Goal: Transaction & Acquisition: Purchase product/service

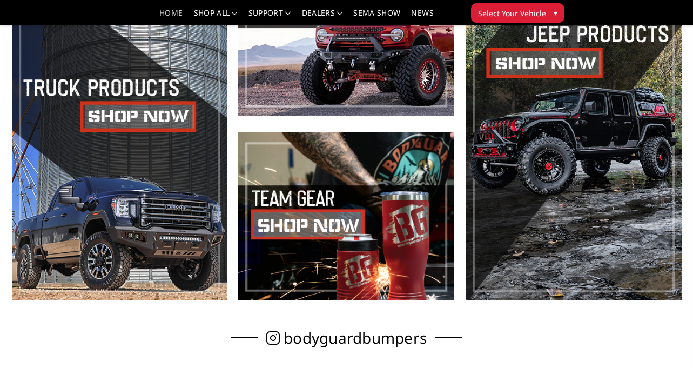
scroll to position [432, 0]
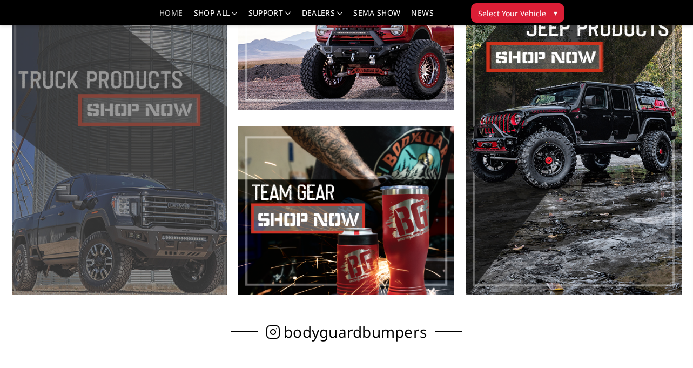
click at [143, 97] on span at bounding box center [120, 119] width 216 height 352
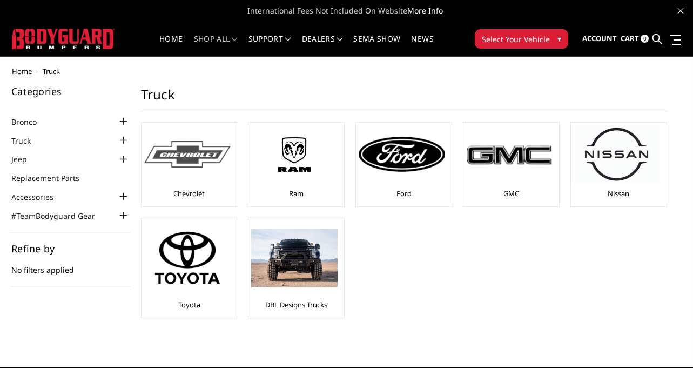
click at [198, 177] on div at bounding box center [187, 154] width 86 height 58
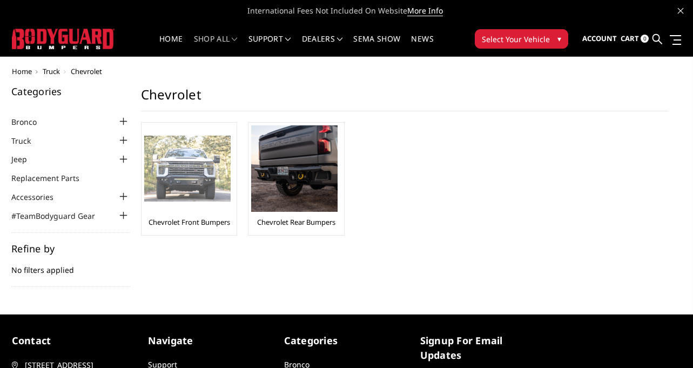
click at [205, 176] on img at bounding box center [187, 169] width 86 height 66
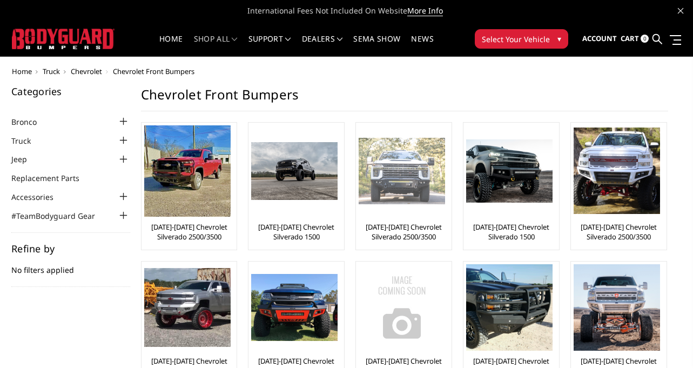
click at [390, 199] on img at bounding box center [402, 171] width 86 height 66
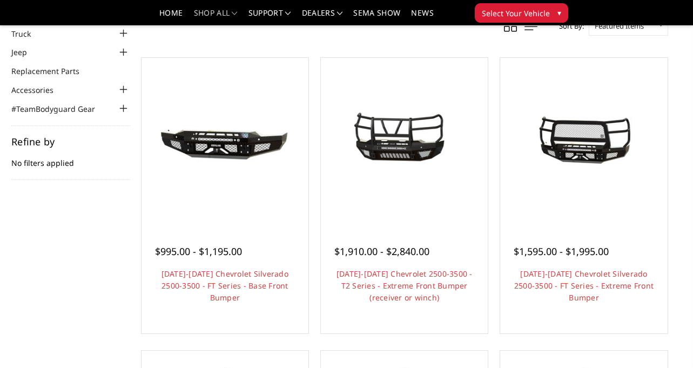
scroll to position [108, 0]
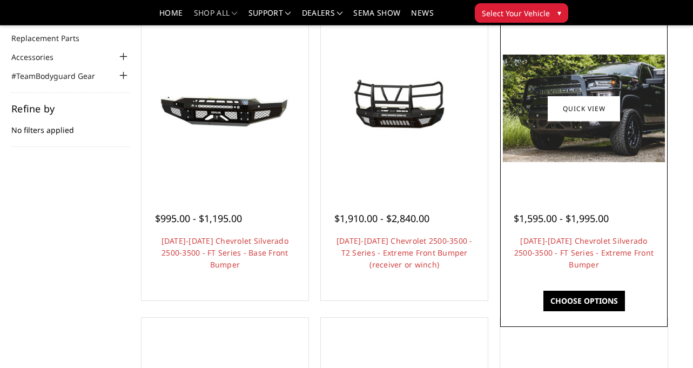
click at [575, 168] on div at bounding box center [584, 109] width 162 height 162
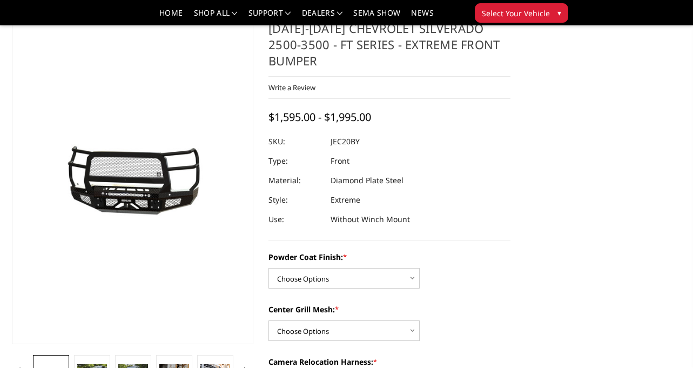
scroll to position [54, 0]
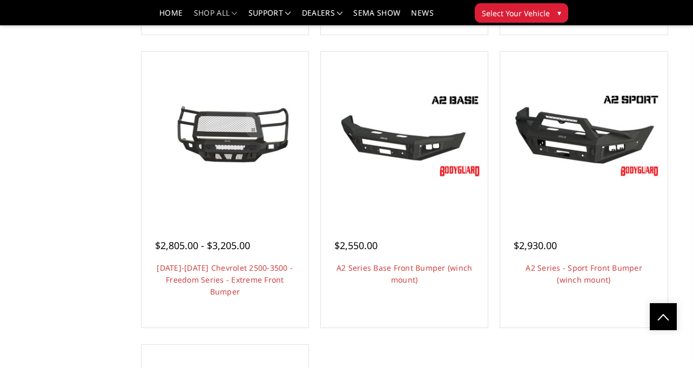
scroll to position [648, 0]
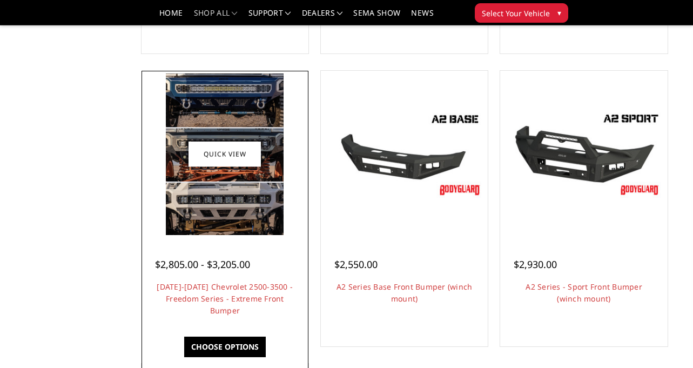
click at [287, 217] on div at bounding box center [225, 154] width 162 height 162
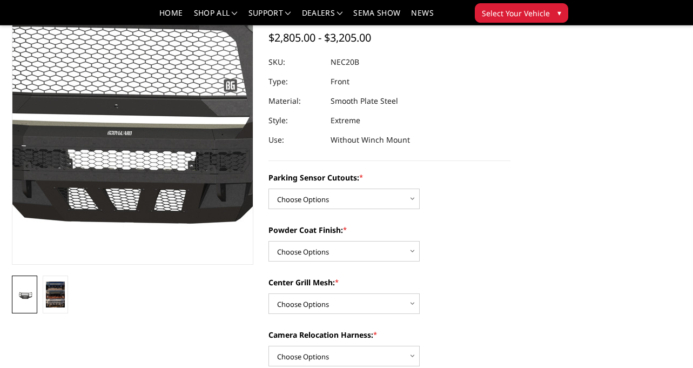
scroll to position [108, 0]
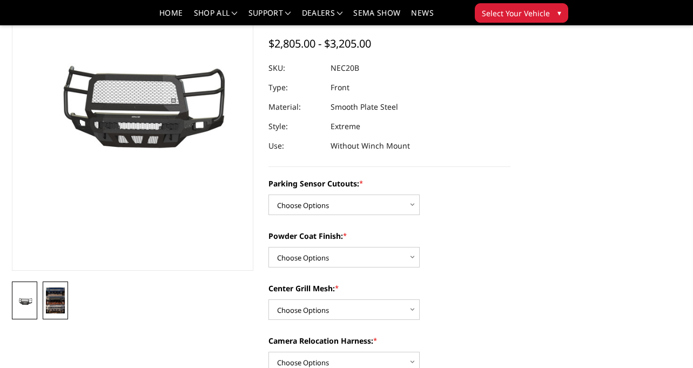
click at [56, 302] on img at bounding box center [55, 300] width 19 height 26
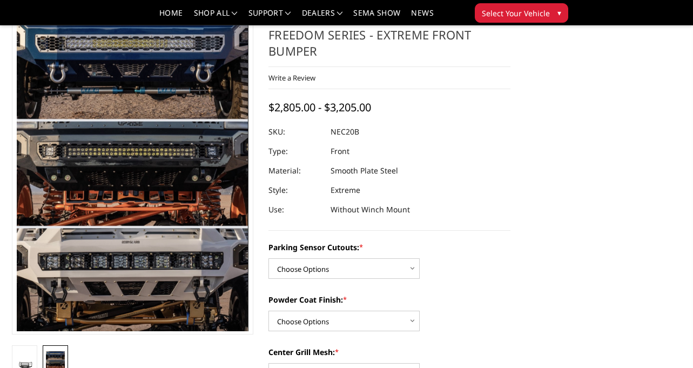
scroll to position [110, 0]
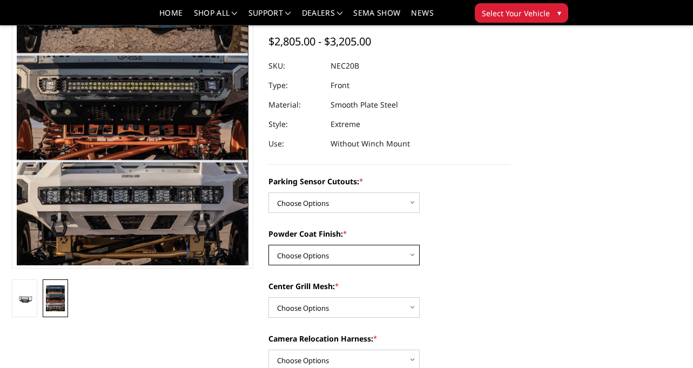
click at [329, 248] on select "Choose Options Bare Metal Texture Black Powder Coat" at bounding box center [344, 255] width 151 height 21
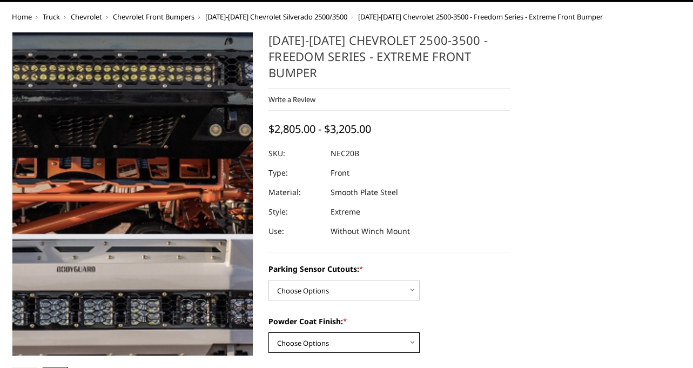
scroll to position [0, 0]
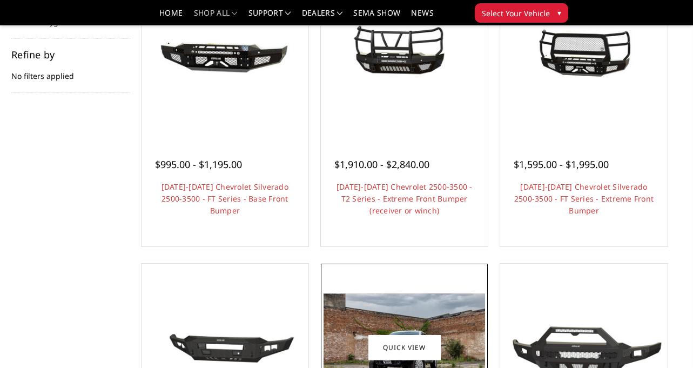
scroll to position [108, 0]
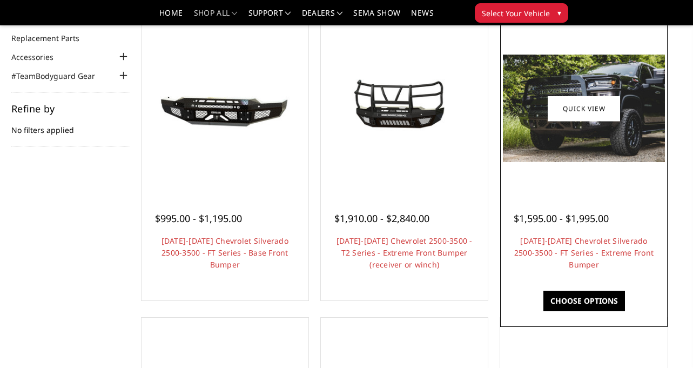
click at [586, 159] on img at bounding box center [584, 109] width 162 height 108
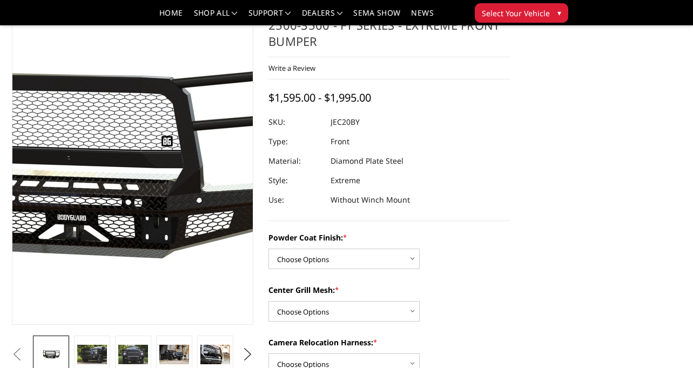
scroll to position [270, 0]
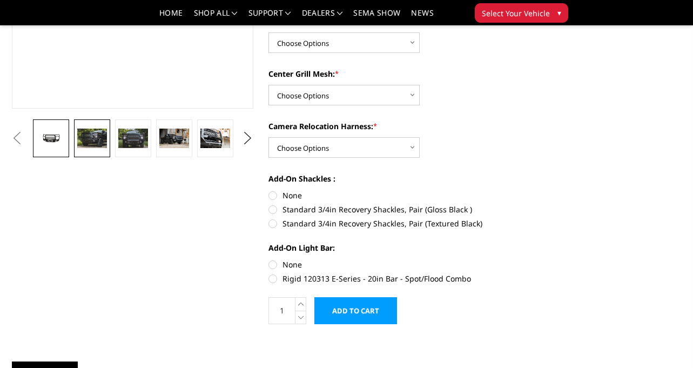
click at [84, 141] on img at bounding box center [91, 138] width 29 height 19
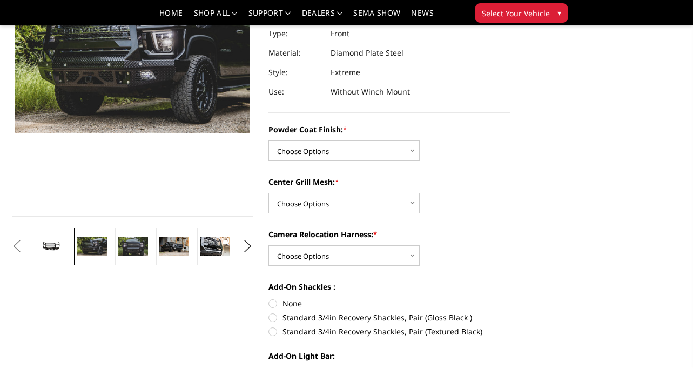
scroll to position [108, 0]
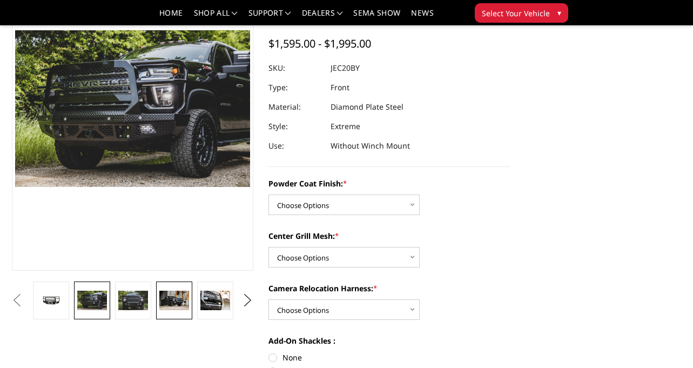
click at [167, 295] on img at bounding box center [173, 300] width 29 height 19
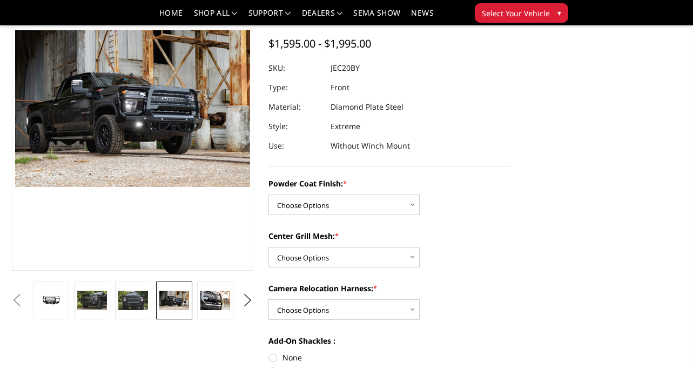
click at [167, 296] on img at bounding box center [173, 300] width 29 height 19
click at [210, 300] on img at bounding box center [214, 300] width 29 height 19
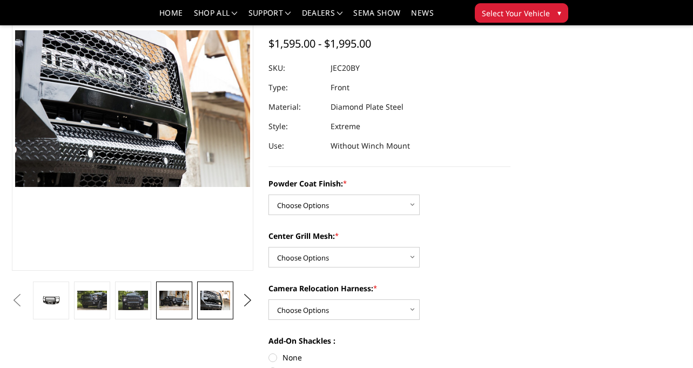
click at [179, 300] on img at bounding box center [173, 300] width 29 height 19
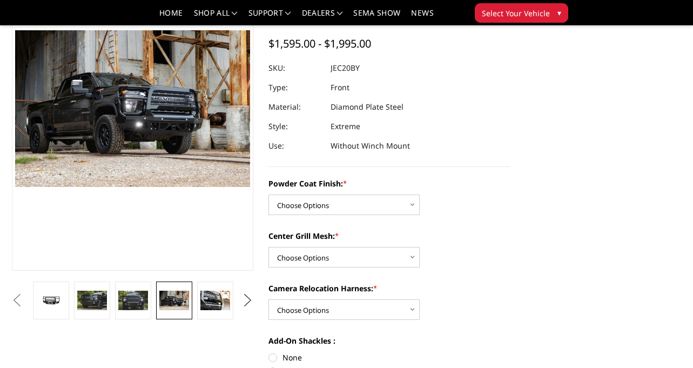
click at [254, 305] on button "Next" at bounding box center [248, 300] width 16 height 16
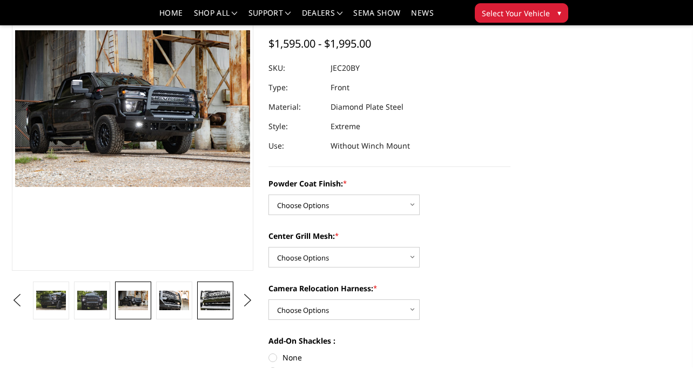
click at [198, 294] on link at bounding box center [215, 301] width 36 height 38
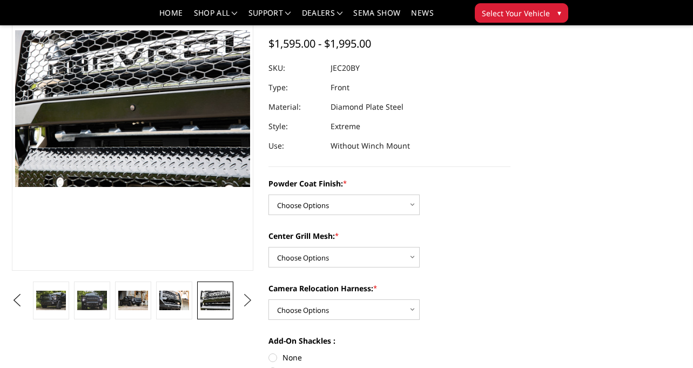
click at [253, 302] on button "Next" at bounding box center [248, 300] width 16 height 16
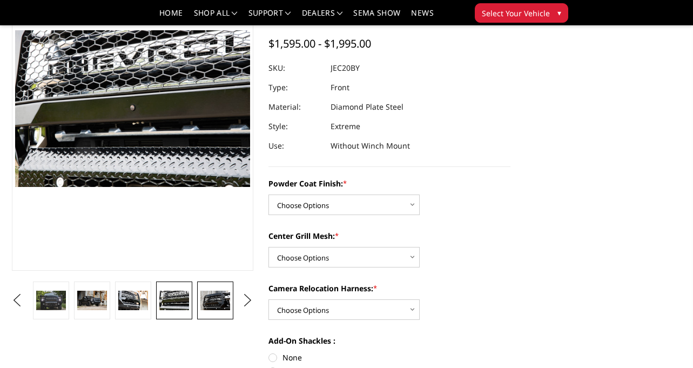
click at [228, 297] on img at bounding box center [214, 300] width 29 height 19
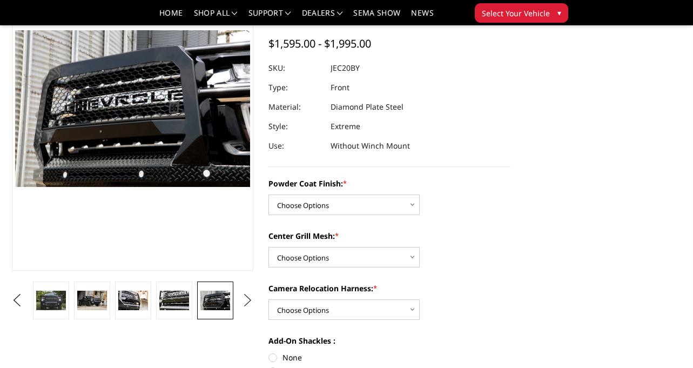
click at [240, 297] on button "Next" at bounding box center [248, 300] width 16 height 16
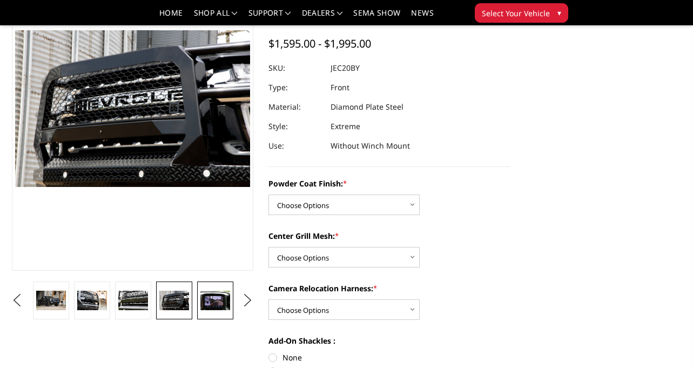
click at [226, 297] on img at bounding box center [214, 300] width 29 height 19
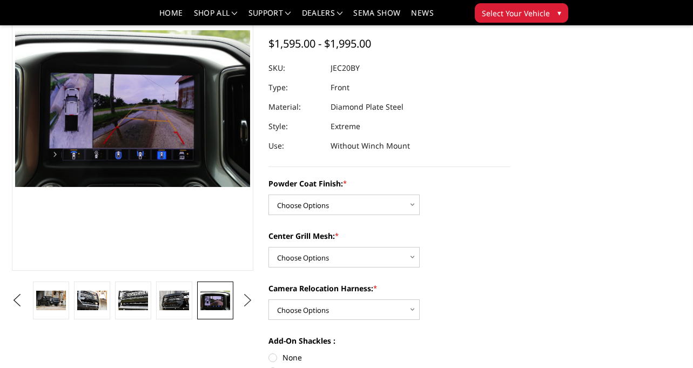
click at [244, 298] on button "Next" at bounding box center [248, 300] width 16 height 16
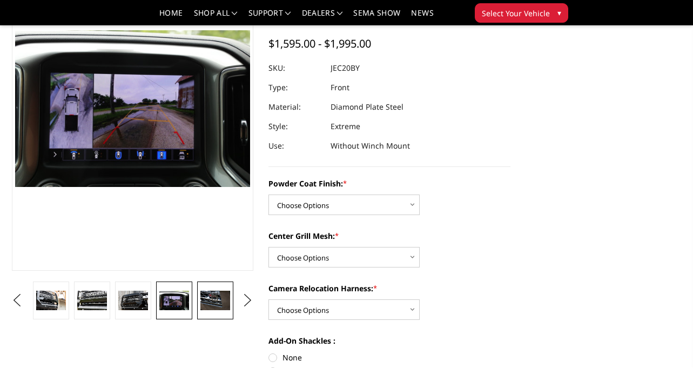
click at [222, 298] on img at bounding box center [214, 300] width 29 height 19
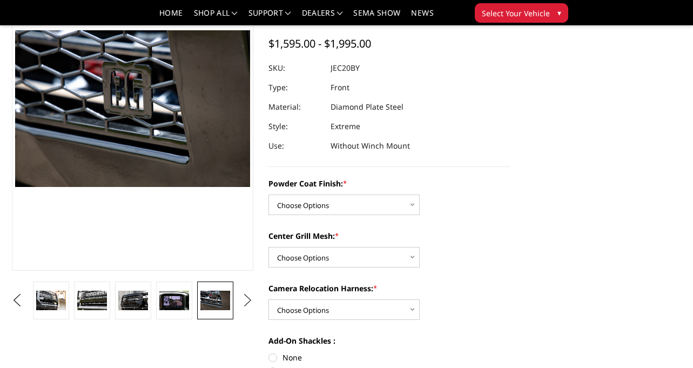
click at [245, 298] on button "Next" at bounding box center [248, 300] width 16 height 16
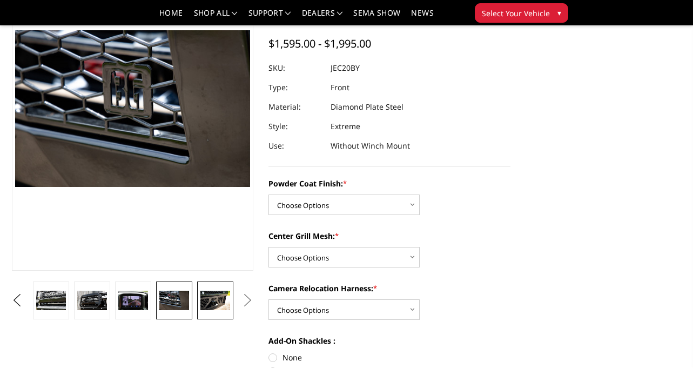
click at [224, 297] on img at bounding box center [214, 300] width 29 height 19
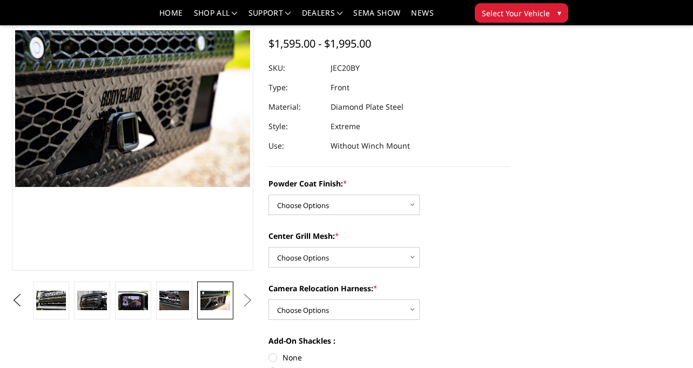
click at [241, 296] on button "Next" at bounding box center [248, 300] width 16 height 16
click at [244, 296] on button "Next" at bounding box center [248, 300] width 16 height 16
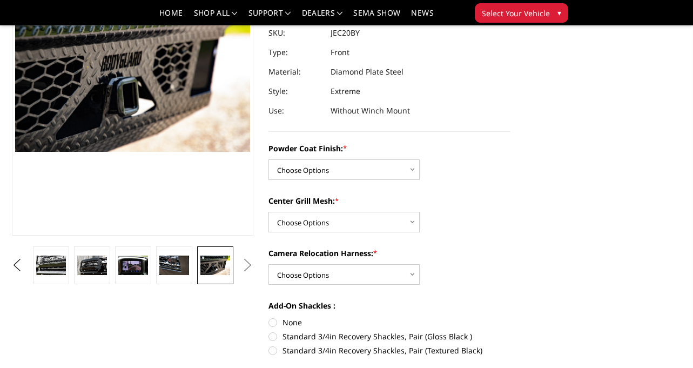
scroll to position [162, 0]
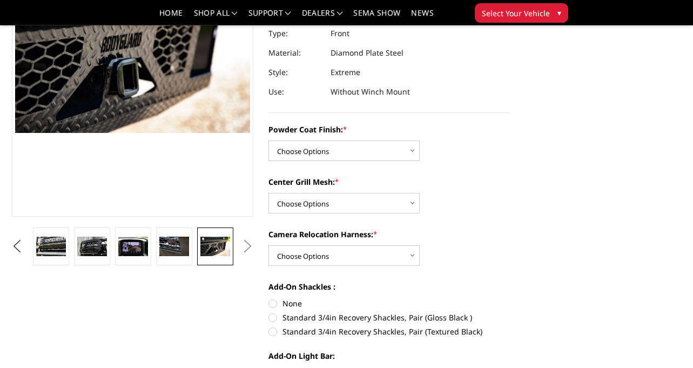
click at [353, 136] on div "Powder Coat Finish: * Choose Options Bare Metal Gloss Black Powder Coat Texture…" at bounding box center [390, 142] width 242 height 37
click at [352, 145] on select "Choose Options Bare Metal Gloss Black Powder Coat Textured Black Powder Coat" at bounding box center [344, 150] width 151 height 21
click at [322, 153] on select "Choose Options Bare Metal Gloss Black Powder Coat Textured Black Powder Coat" at bounding box center [344, 150] width 151 height 21
click at [319, 197] on select "Choose Options WITH Expanded Metal in Center Grill WITHOUT Expanded Metal in Ce…" at bounding box center [344, 203] width 151 height 21
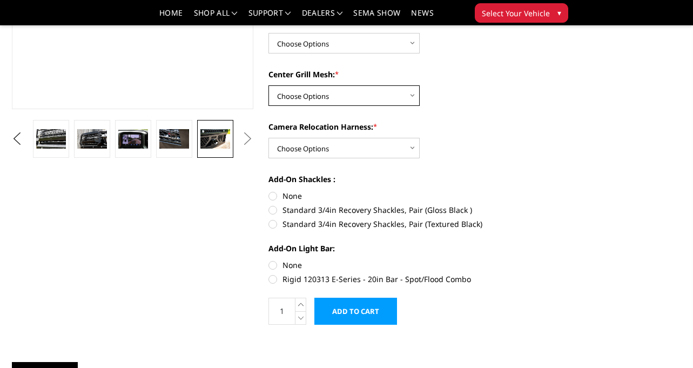
scroll to position [270, 0]
click at [394, 95] on select "Choose Options WITH Expanded Metal in Center Grill WITHOUT Expanded Metal in Ce…" at bounding box center [344, 95] width 151 height 21
click at [408, 90] on select "Choose Options WITH Expanded Metal in Center Grill WITHOUT Expanded Metal in Ce…" at bounding box center [344, 95] width 151 height 21
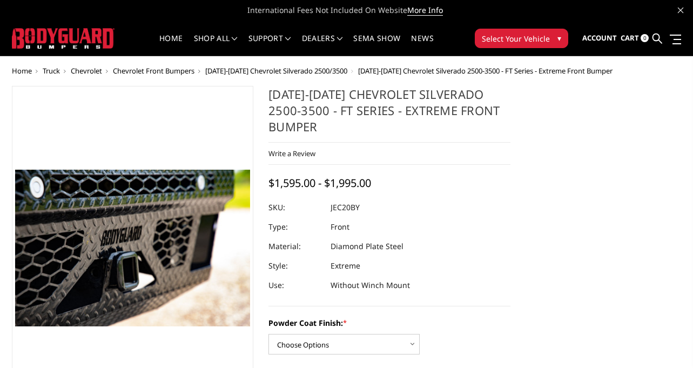
scroll to position [0, 0]
